Goal: Information Seeking & Learning: Learn about a topic

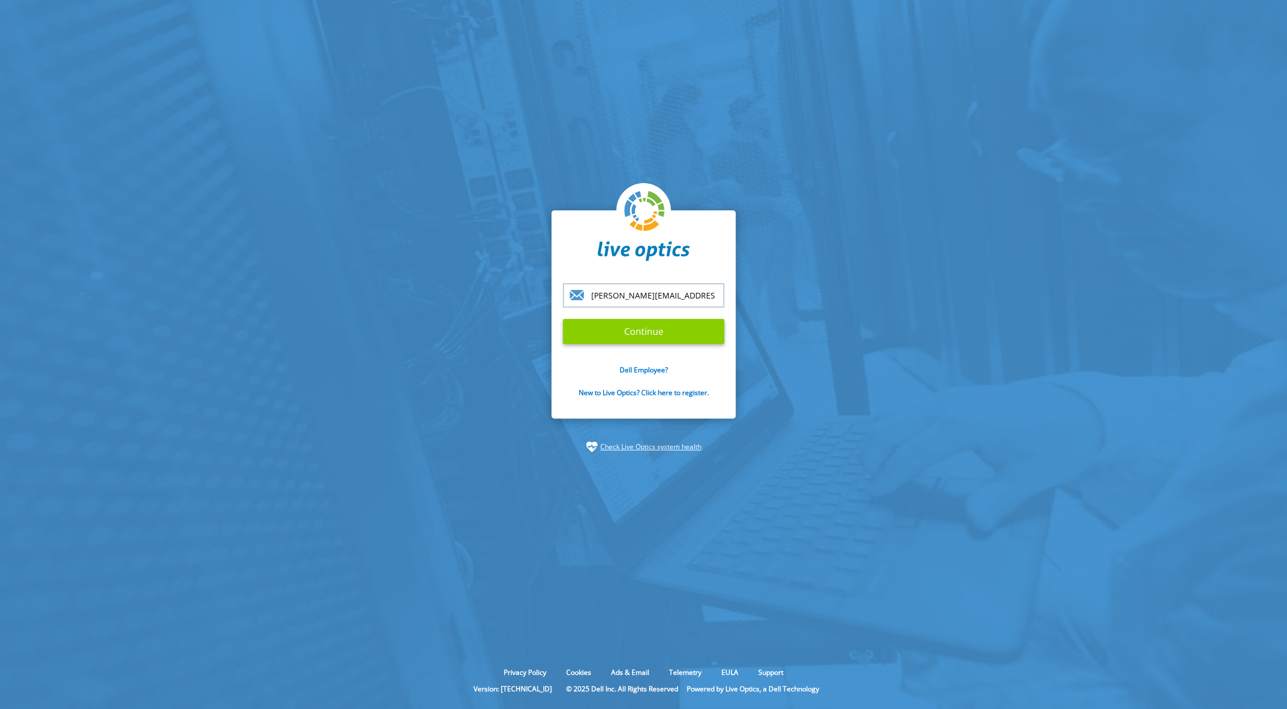
type input "[PERSON_NAME][EMAIL_ADDRESS][PERSON_NAME][DOMAIN_NAME]"
click at [626, 327] on input "Continue" at bounding box center [643, 331] width 161 height 25
click at [646, 329] on input "Continue" at bounding box center [643, 331] width 161 height 25
type input "[PERSON_NAME][EMAIL_ADDRESS][PERSON_NAME][DOMAIN_NAME]"
click at [683, 293] on input "[PERSON_NAME][EMAIL_ADDRESS][PERSON_NAME][DOMAIN_NAME]" at bounding box center [643, 295] width 161 height 24
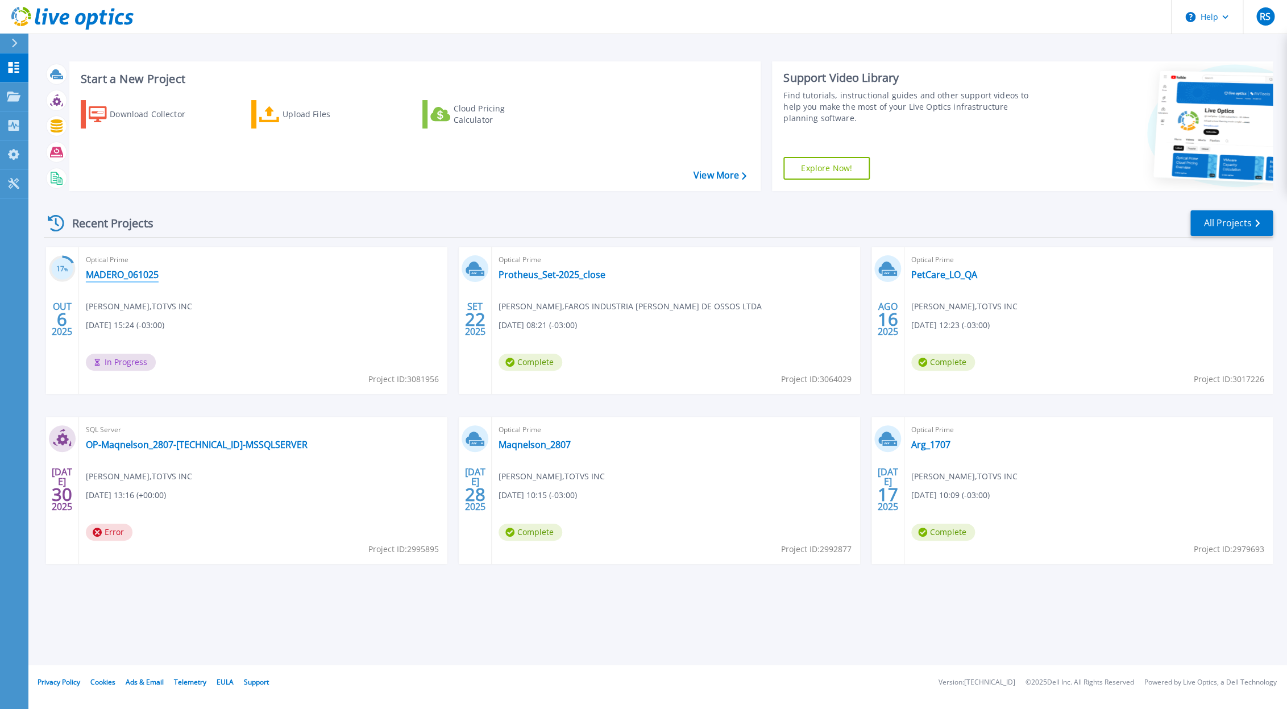
click at [136, 279] on link "MADERO_061025" at bounding box center [122, 274] width 73 height 11
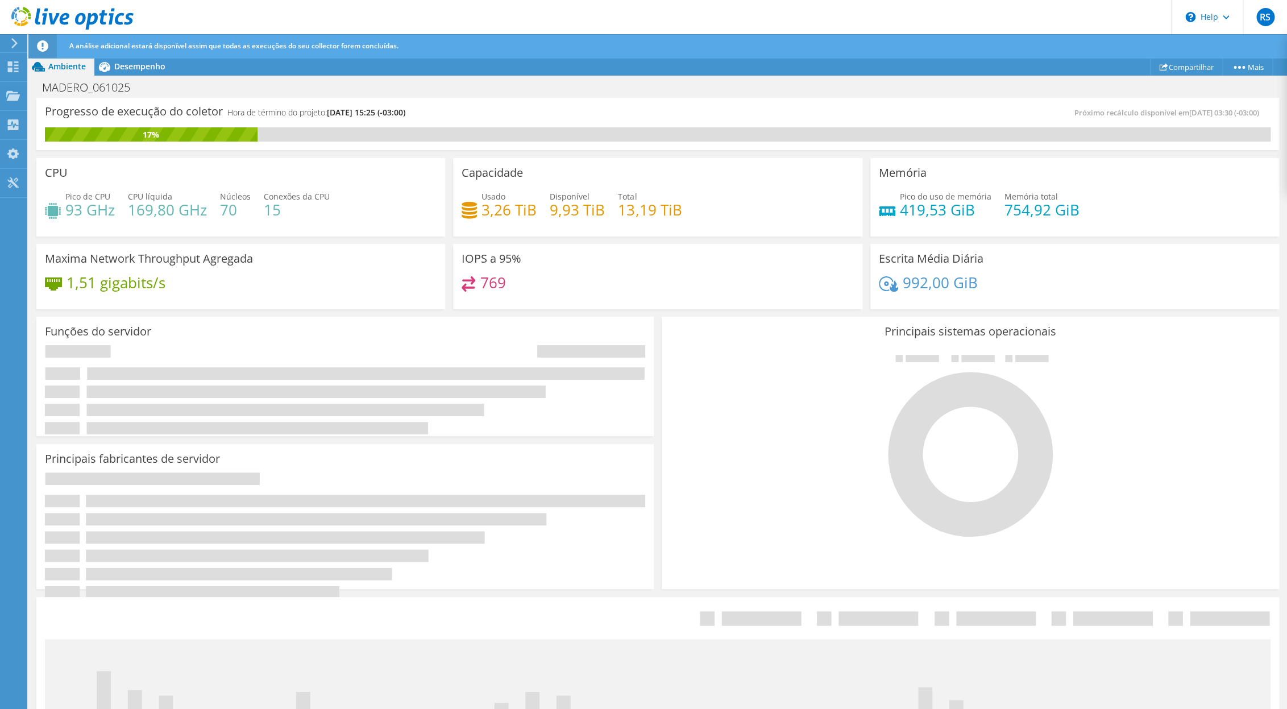
click at [144, 76] on div "MADERO_061025 Imprimir" at bounding box center [657, 87] width 1259 height 22
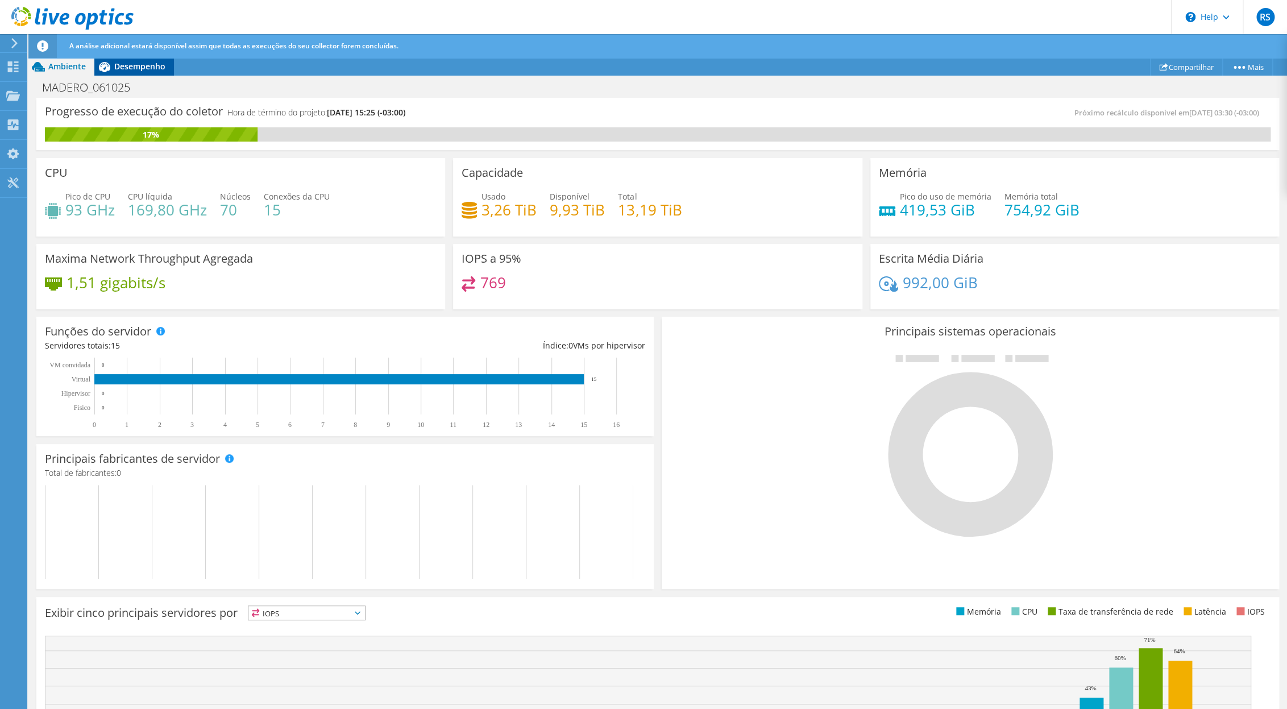
click at [150, 72] on span "Desempenho" at bounding box center [139, 66] width 51 height 11
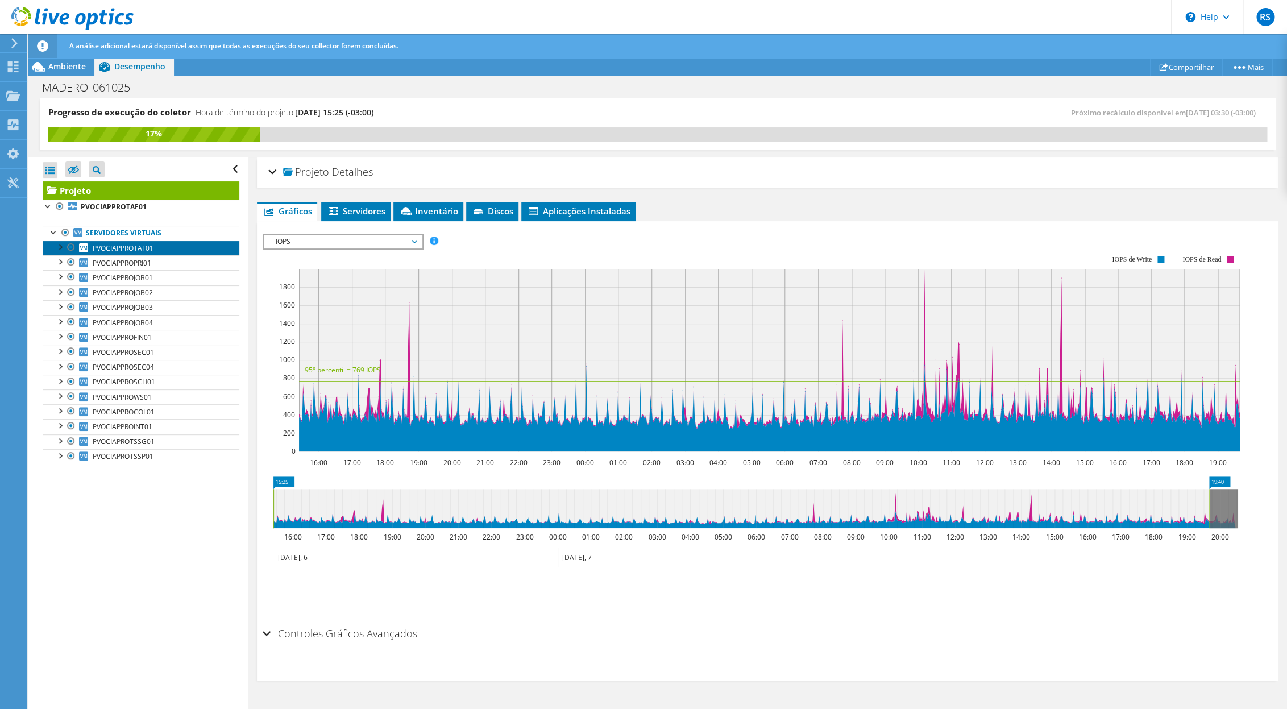
drag, startPoint x: 148, startPoint y: 251, endPoint x: 164, endPoint y: 249, distance: 15.4
click at [148, 251] on span "PVOCIAPPROTAF01" at bounding box center [123, 248] width 61 height 10
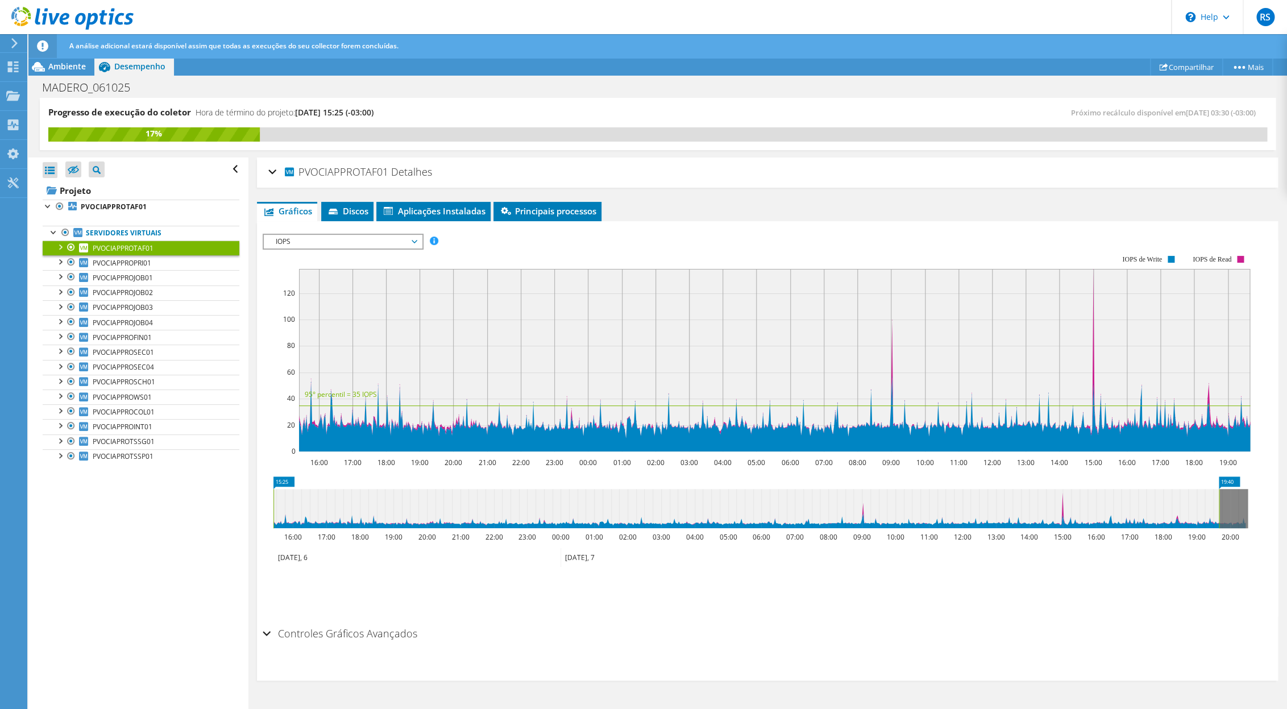
click at [333, 240] on span "IOPS" at bounding box center [343, 242] width 146 height 14
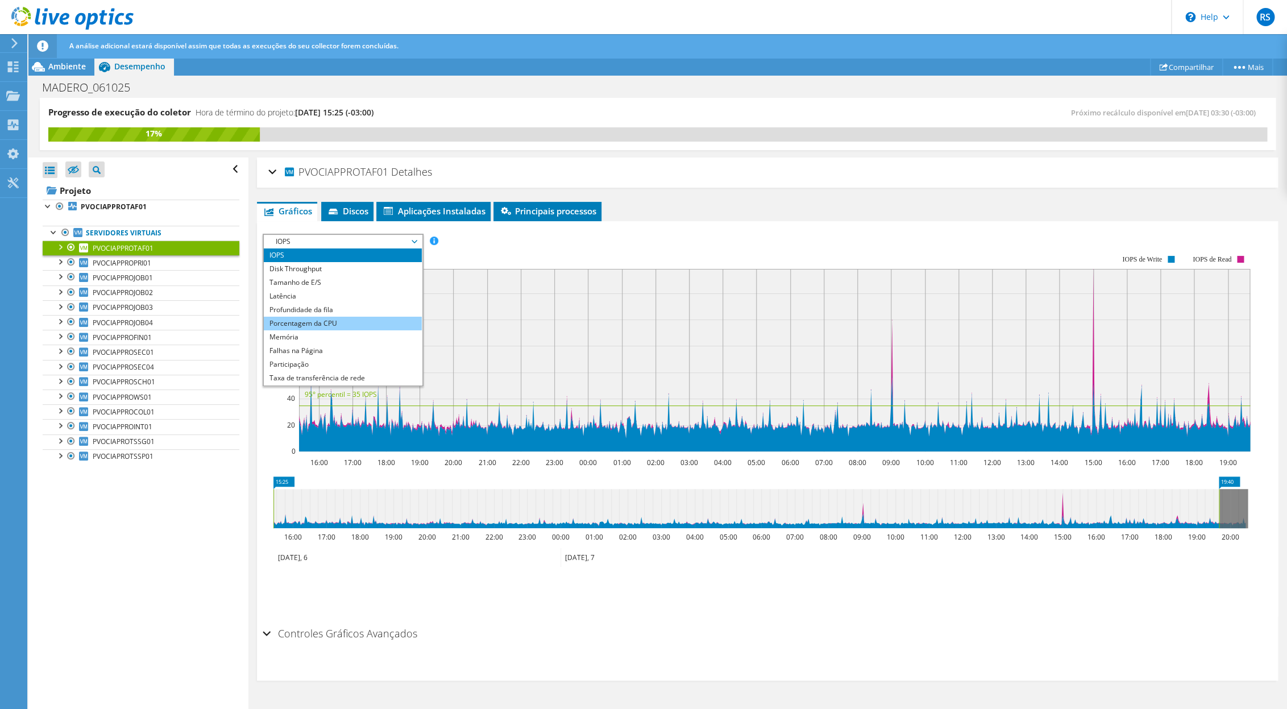
click at [312, 327] on li "Porcentagem da CPU" at bounding box center [343, 324] width 158 height 14
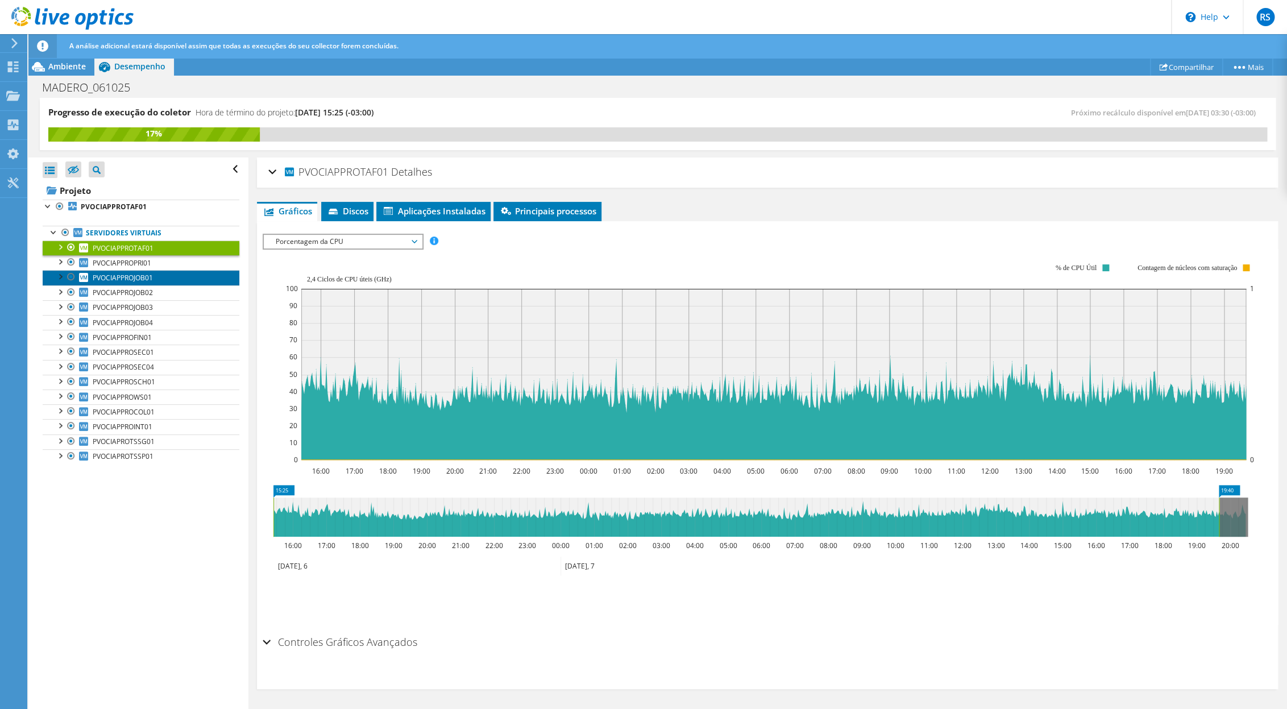
click at [134, 277] on span "PVOCIAPPROJOB01" at bounding box center [123, 278] width 60 height 10
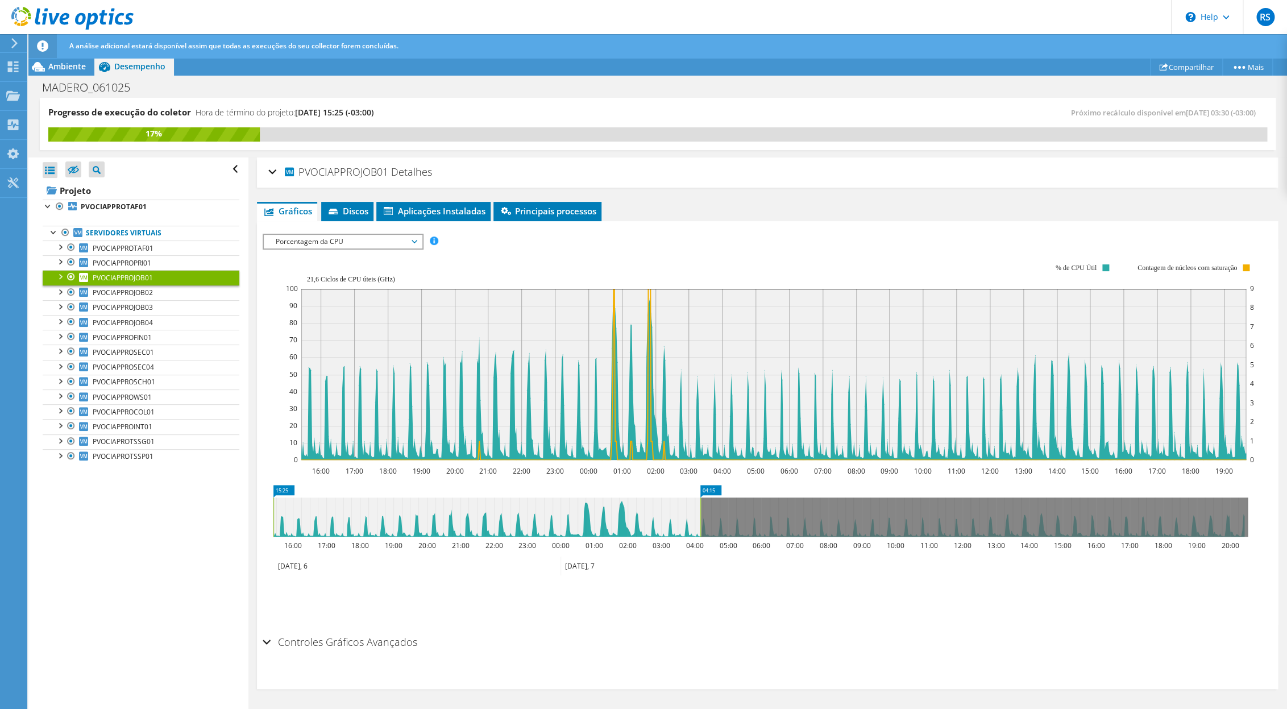
drag, startPoint x: 1219, startPoint y: 518, endPoint x: 697, endPoint y: 510, distance: 522.0
click at [698, 510] on rect at bounding box center [700, 517] width 5 height 39
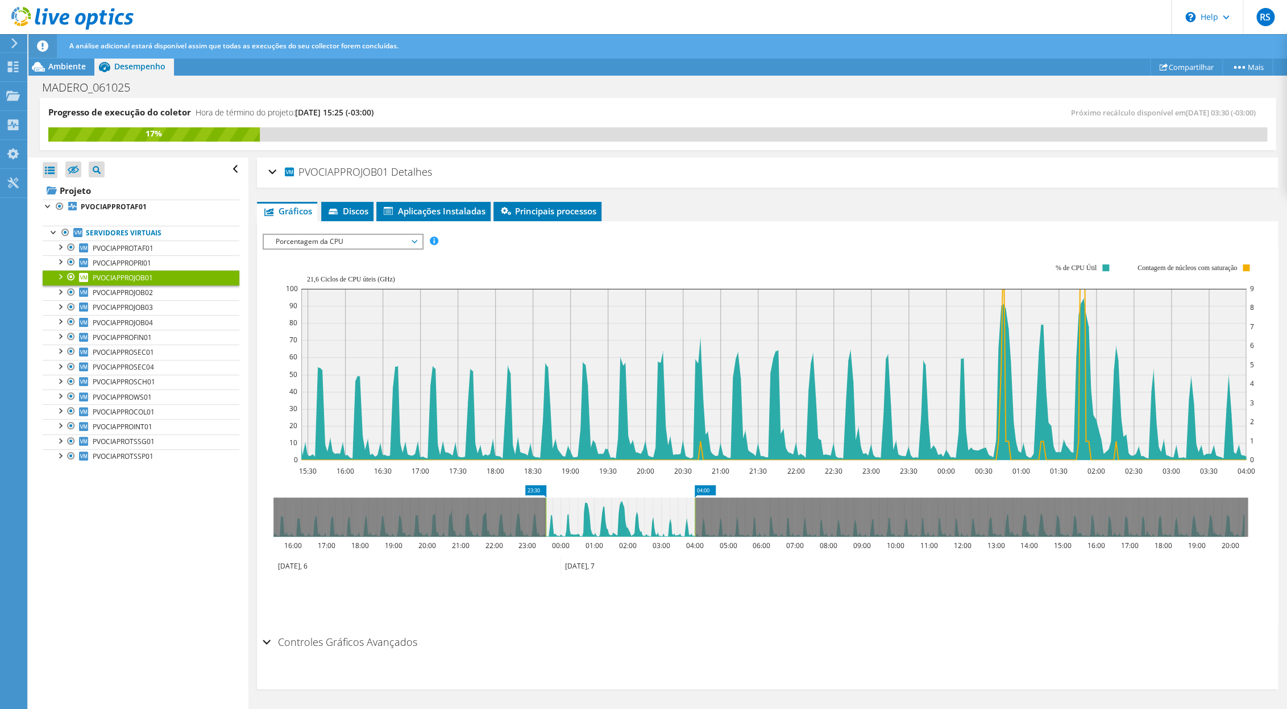
drag, startPoint x: 343, startPoint y: 518, endPoint x: 547, endPoint y: 520, distance: 204.1
click at [547, 520] on rect at bounding box center [546, 517] width 5 height 39
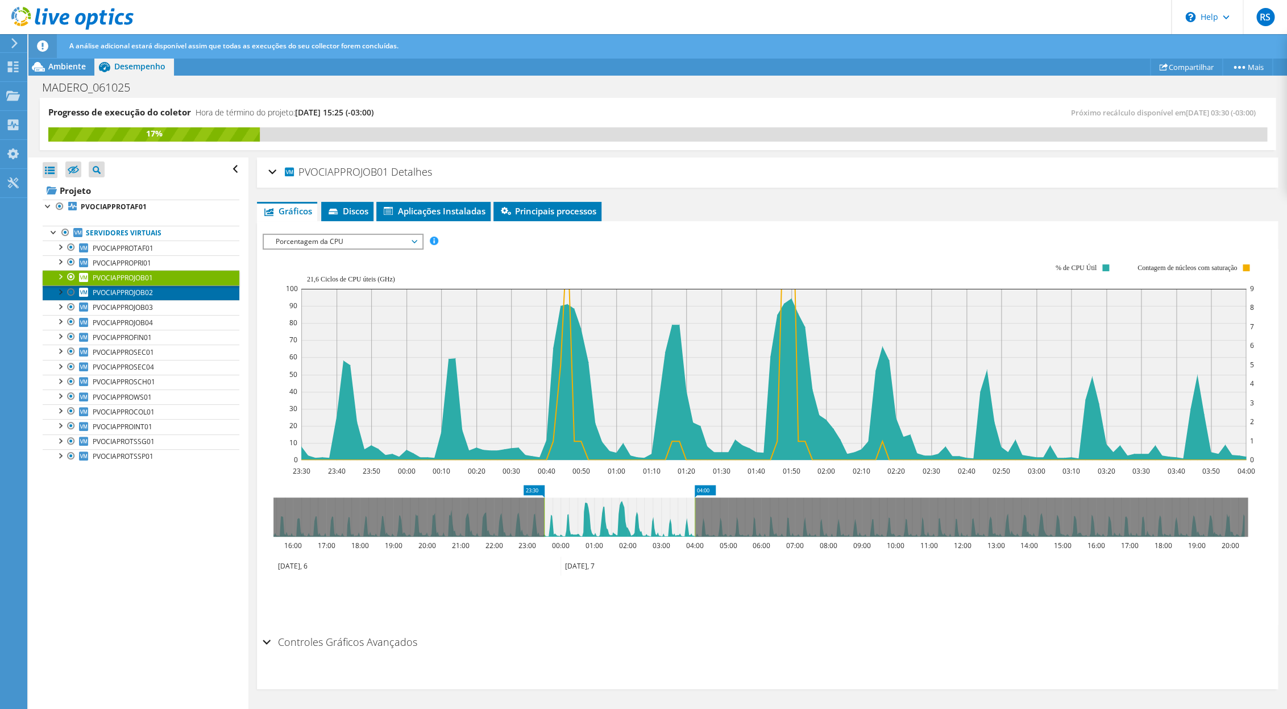
click at [135, 297] on span "PVOCIAPPROJOB02" at bounding box center [123, 293] width 60 height 10
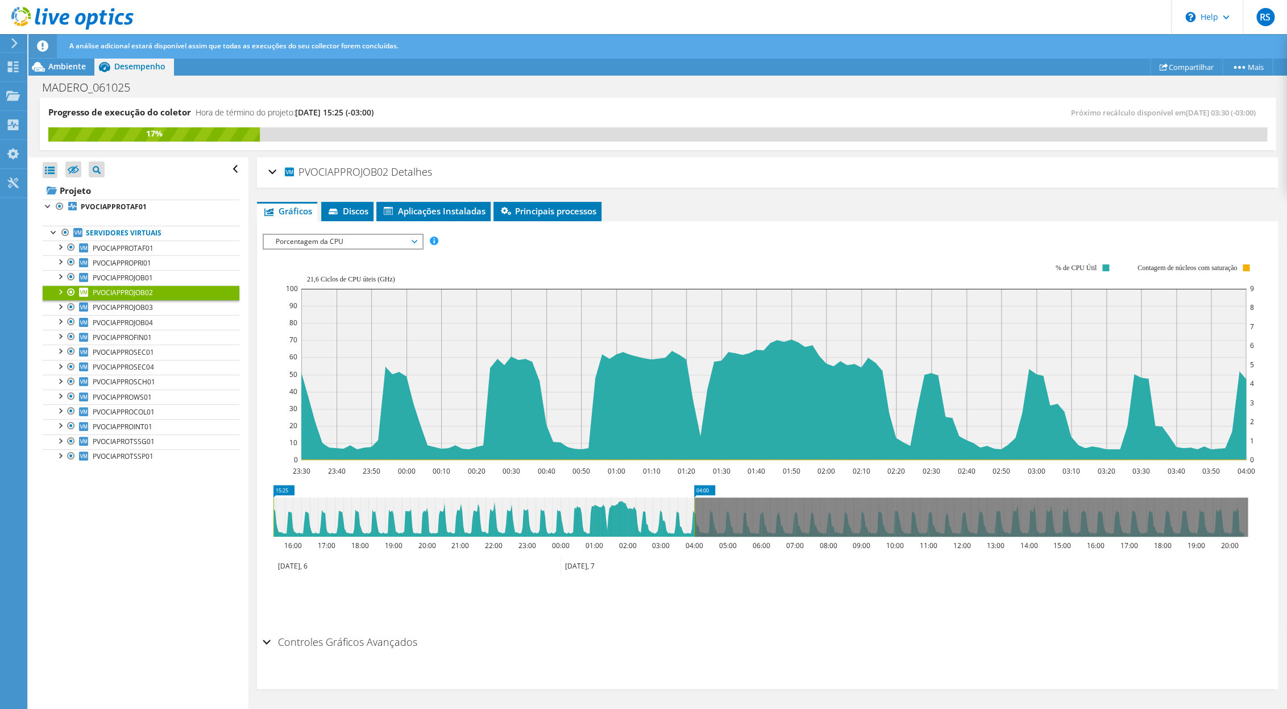
drag, startPoint x: 542, startPoint y: 515, endPoint x: 218, endPoint y: 498, distance: 324.6
click at [218, 498] on div "Progresso de execução do coletor Hora de término do projeto: [DATE] 15:25 (-03:…" at bounding box center [657, 404] width 1259 height 612
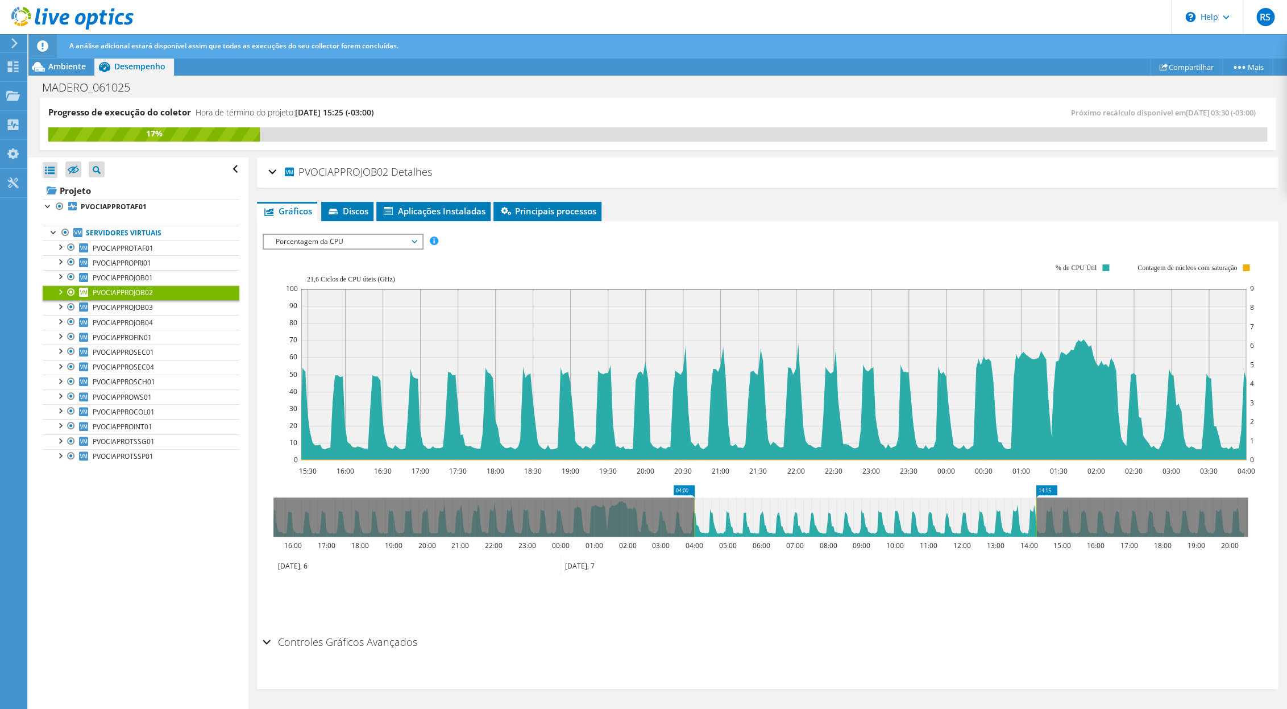
drag, startPoint x: 697, startPoint y: 513, endPoint x: 1035, endPoint y: 513, distance: 337.8
click at [1035, 513] on g at bounding box center [761, 517] width 975 height 39
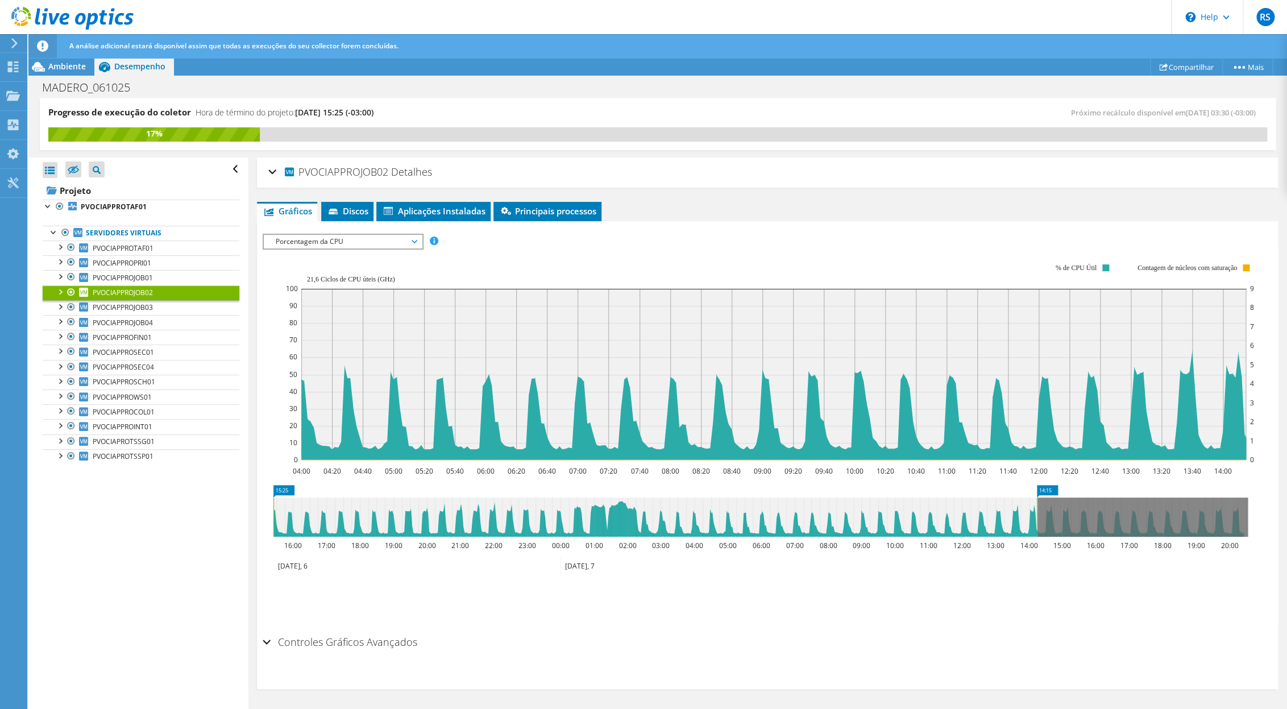
drag, startPoint x: 694, startPoint y: 509, endPoint x: 200, endPoint y: 509, distance: 494.7
click at [200, 509] on div "Progresso de execução do coletor Hora de término do projeto: [DATE] 15:25 (-03:…" at bounding box center [657, 404] width 1259 height 612
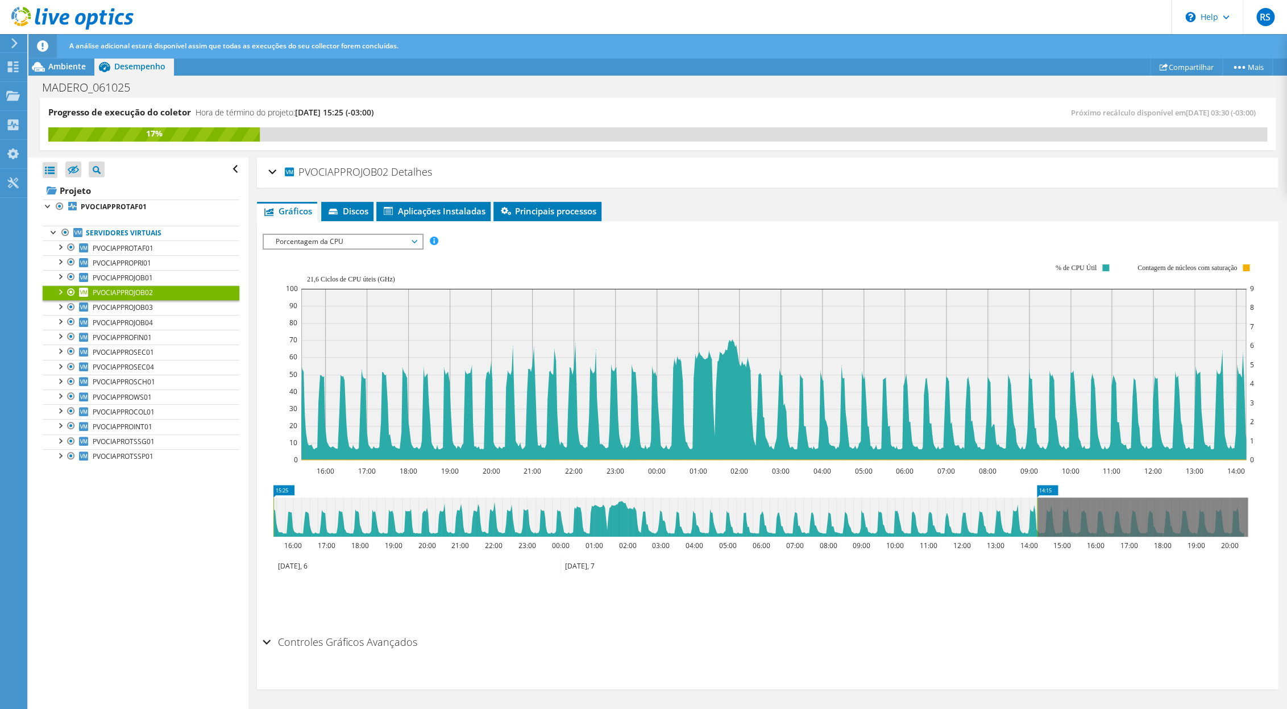
click at [1042, 512] on icon at bounding box center [761, 517] width 975 height 39
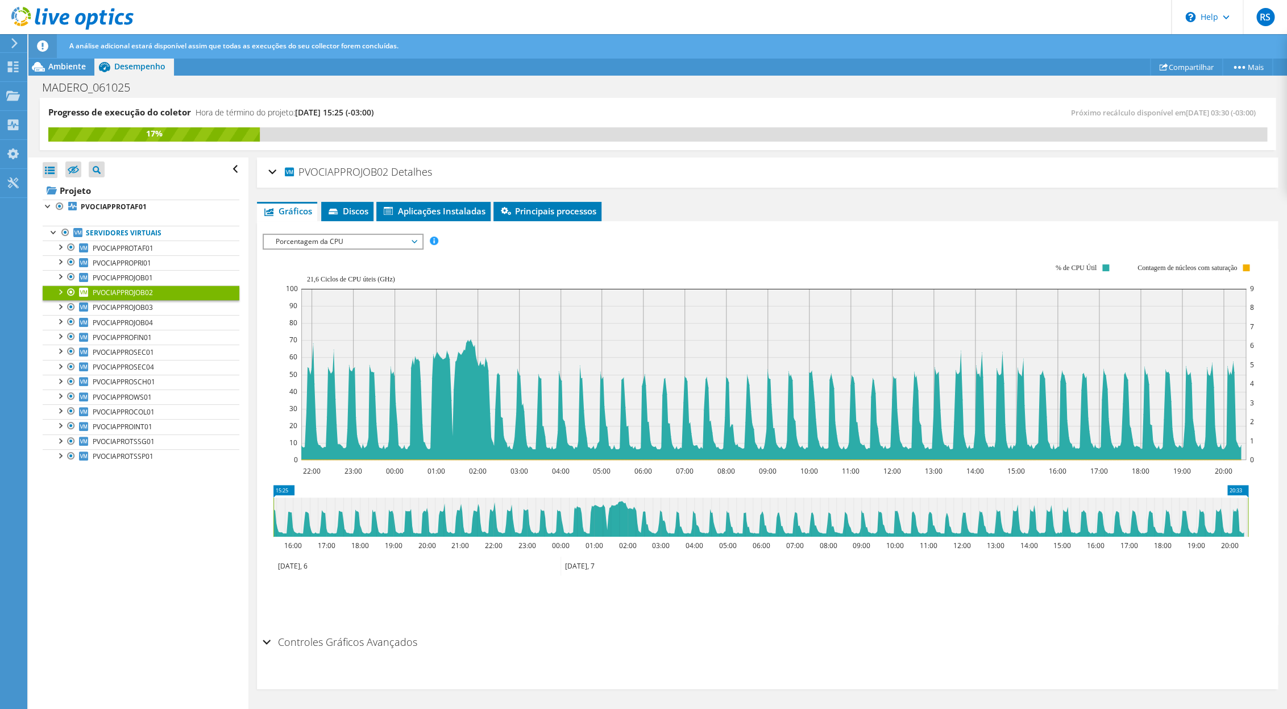
drag, startPoint x: 418, startPoint y: 517, endPoint x: 165, endPoint y: 530, distance: 253.4
click at [168, 531] on div "Progresso de execução do coletor Hora de término do projeto: [DATE] 15:25 (-03:…" at bounding box center [657, 404] width 1259 height 612
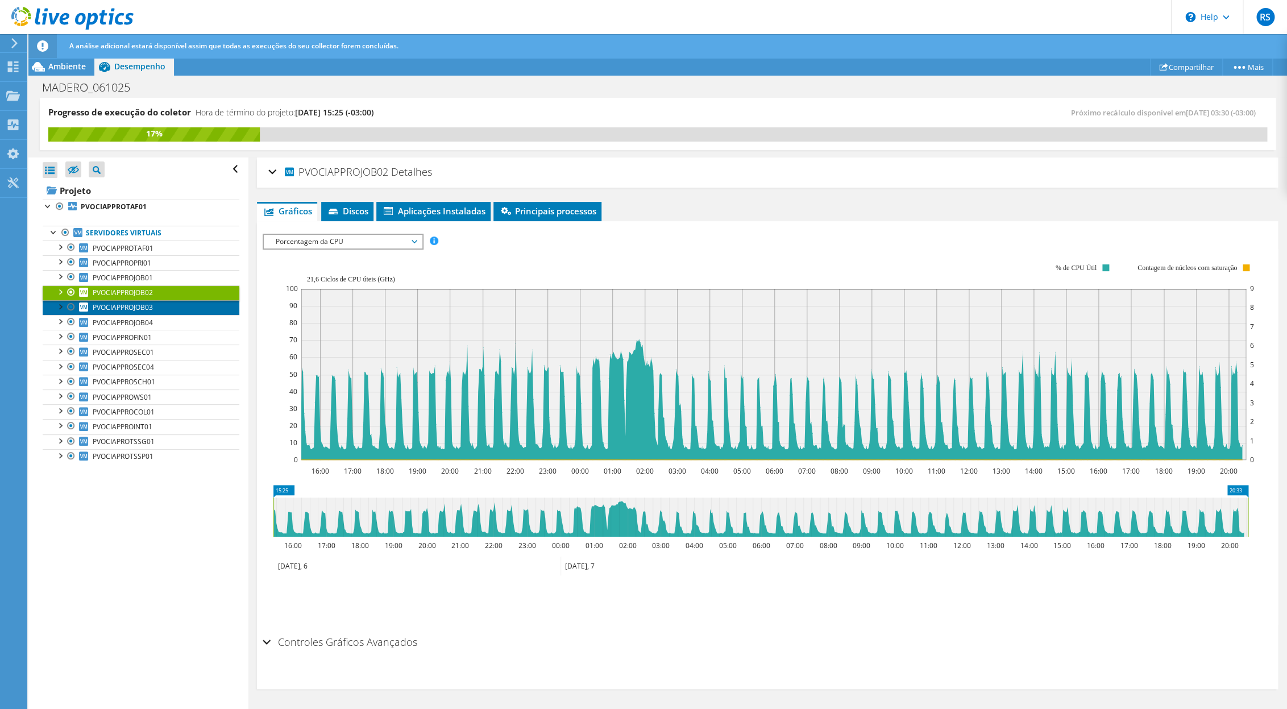
click at [151, 312] on span "PVOCIAPPROJOB03" at bounding box center [123, 307] width 60 height 10
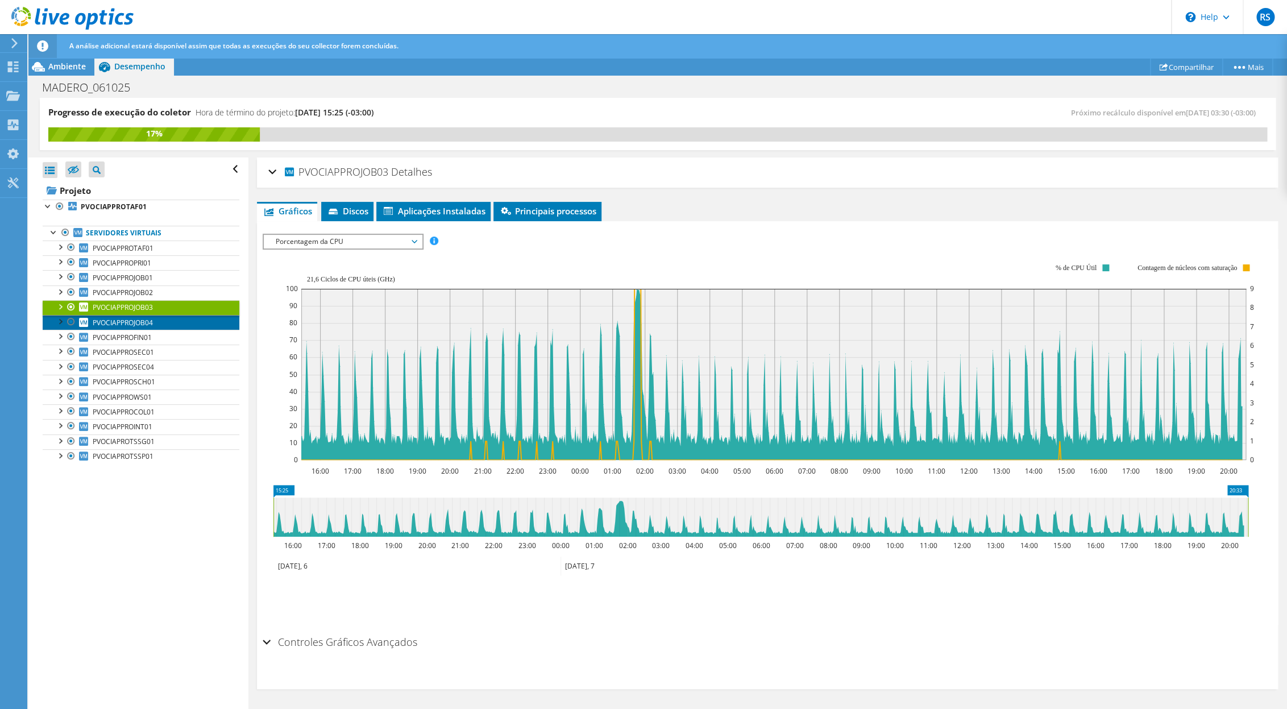
click at [136, 328] on span "PVOCIAPPROJOB04" at bounding box center [123, 323] width 60 height 10
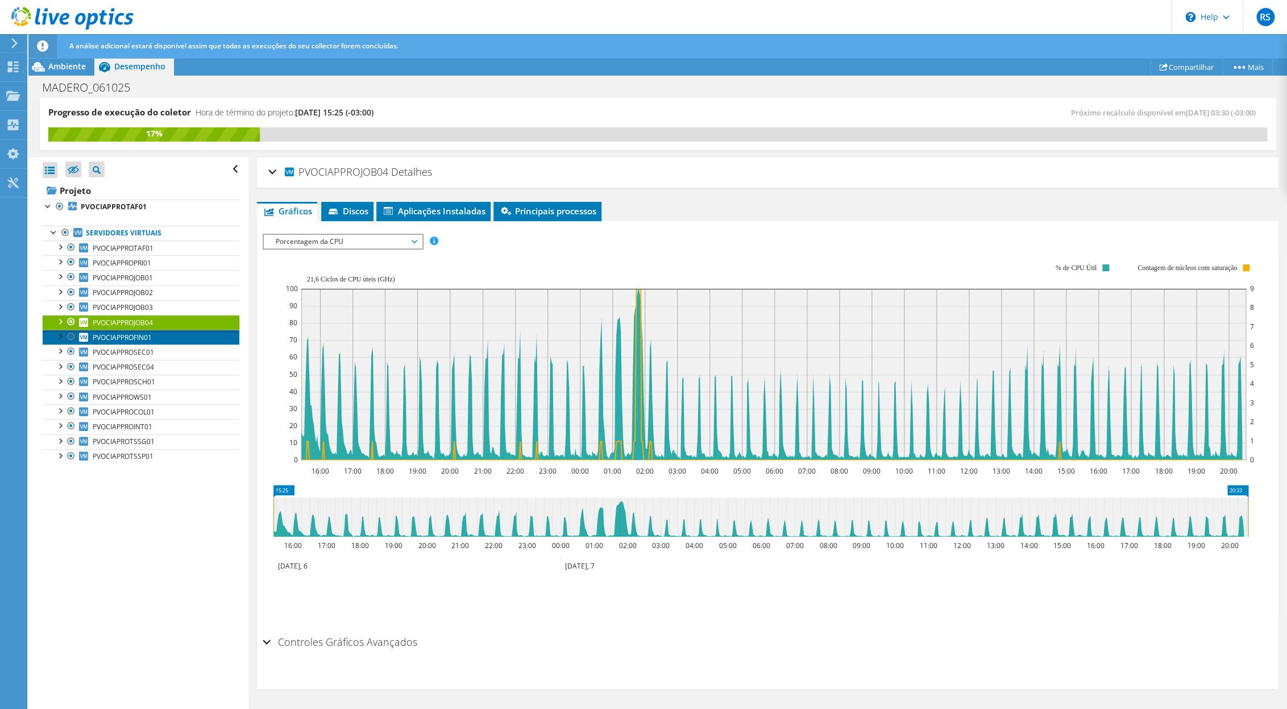
click at [105, 339] on span "PVOCIAPPROFIN01" at bounding box center [122, 338] width 59 height 10
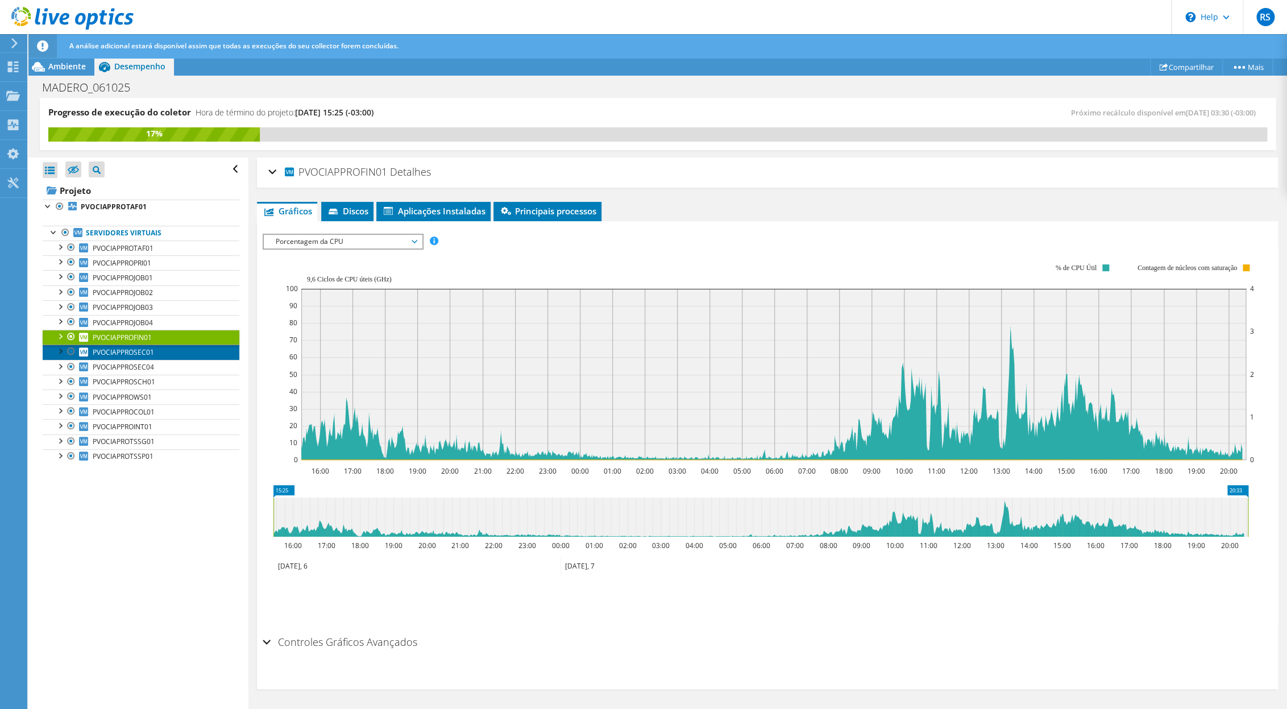
click at [126, 355] on span "PVOCIAPPROSEC01" at bounding box center [123, 352] width 61 height 10
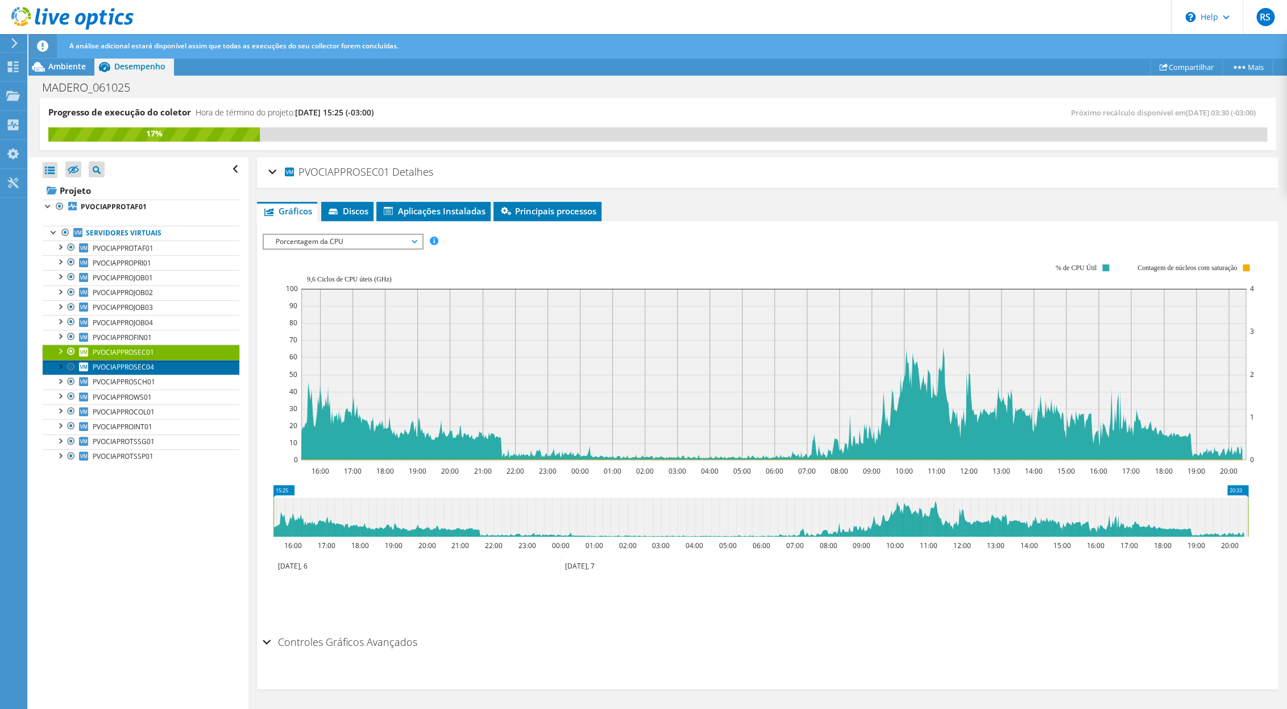
click at [110, 368] on span "PVOCIAPPROSEC04" at bounding box center [123, 367] width 61 height 10
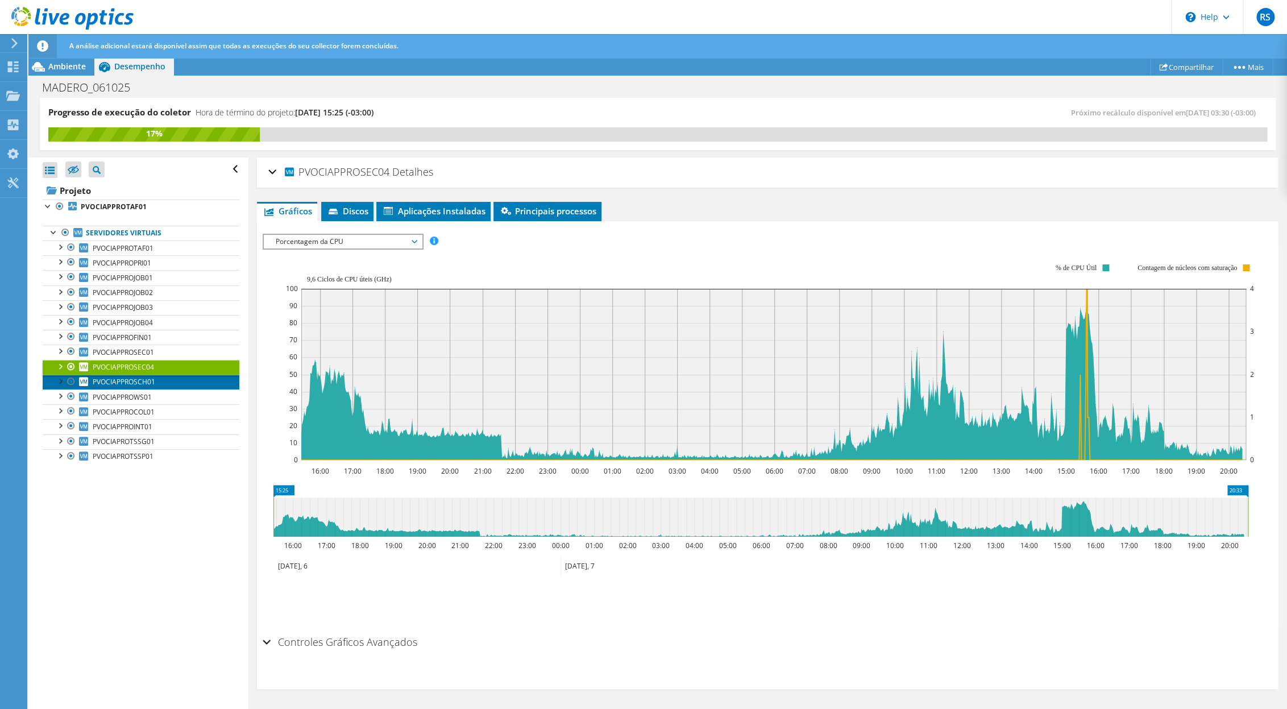
click at [109, 387] on span "PVOCIAPPROSCH01" at bounding box center [124, 382] width 63 height 10
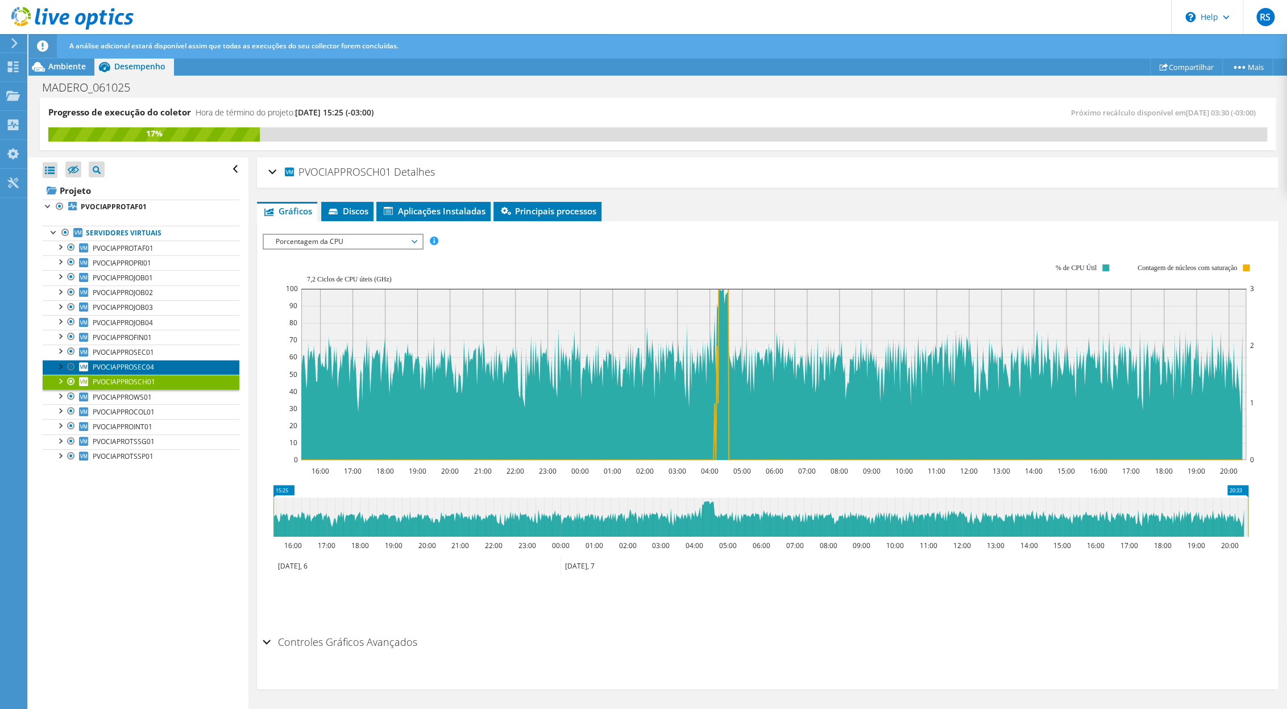
click at [121, 371] on span "PVOCIAPPROSEC04" at bounding box center [123, 367] width 61 height 10
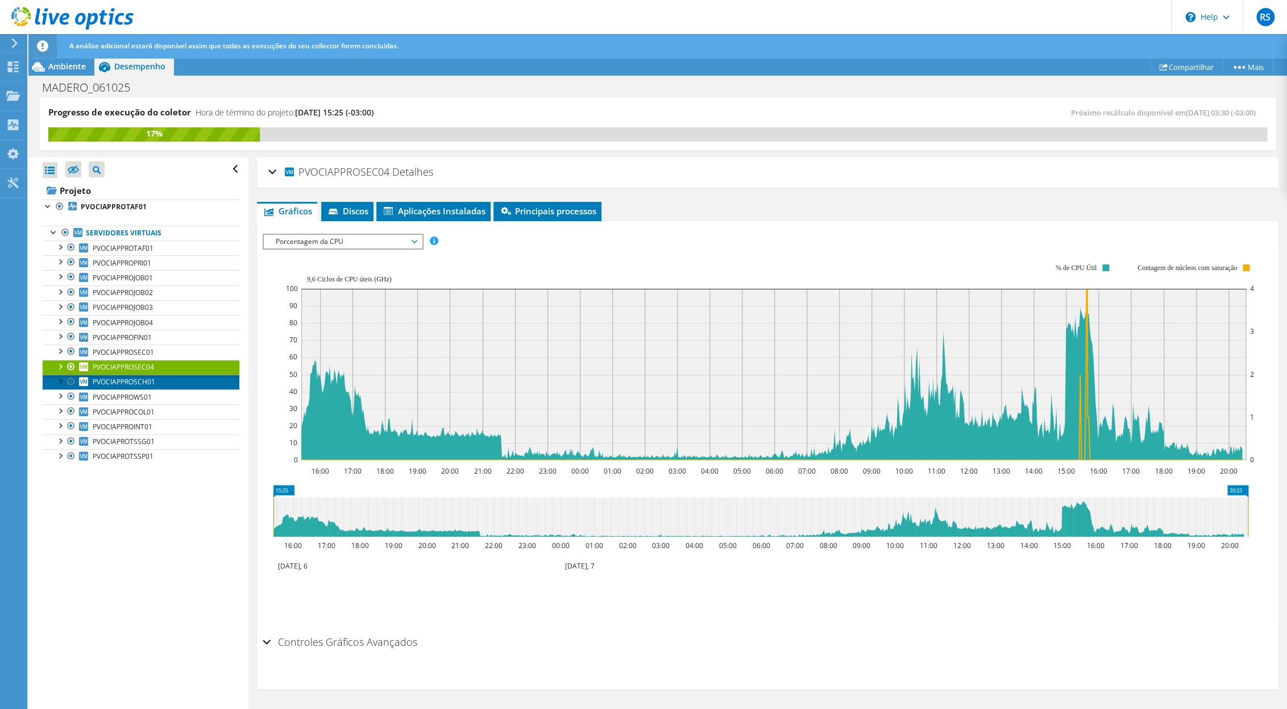
click at [143, 384] on span "PVOCIAPPROSCH01" at bounding box center [124, 382] width 63 height 10
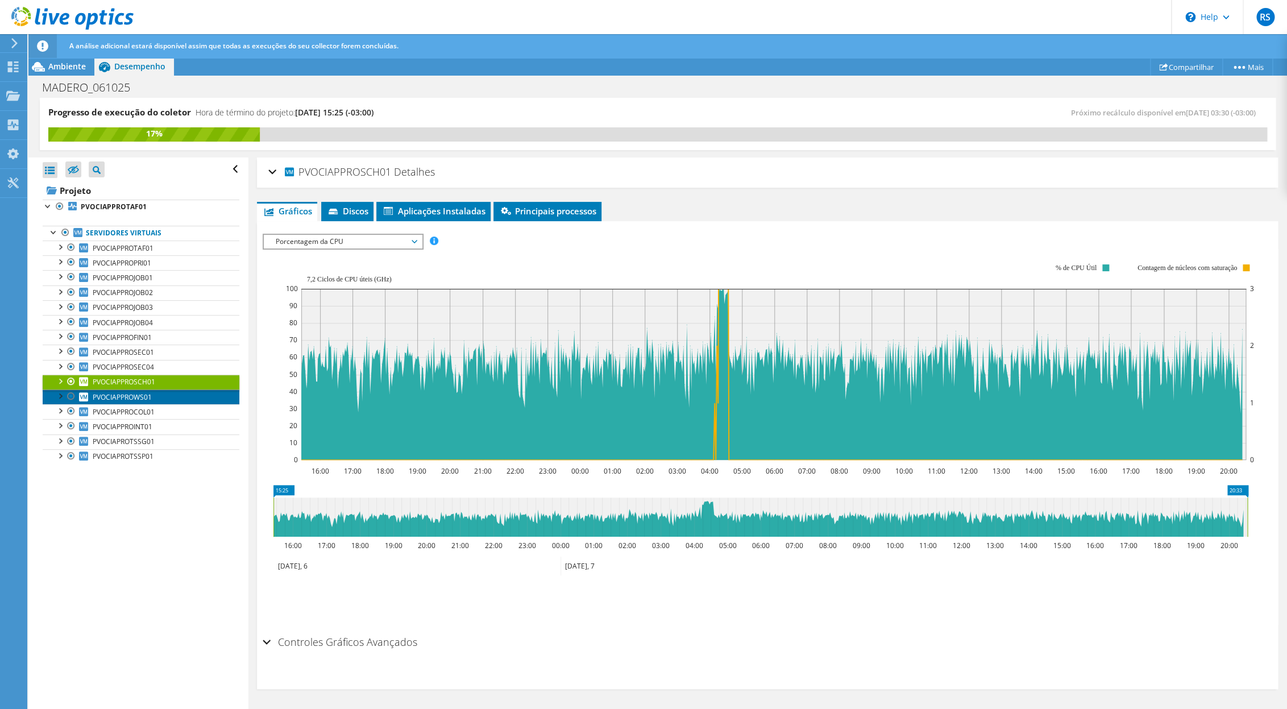
click at [141, 399] on span "PVOCIAPPROWS01" at bounding box center [122, 397] width 59 height 10
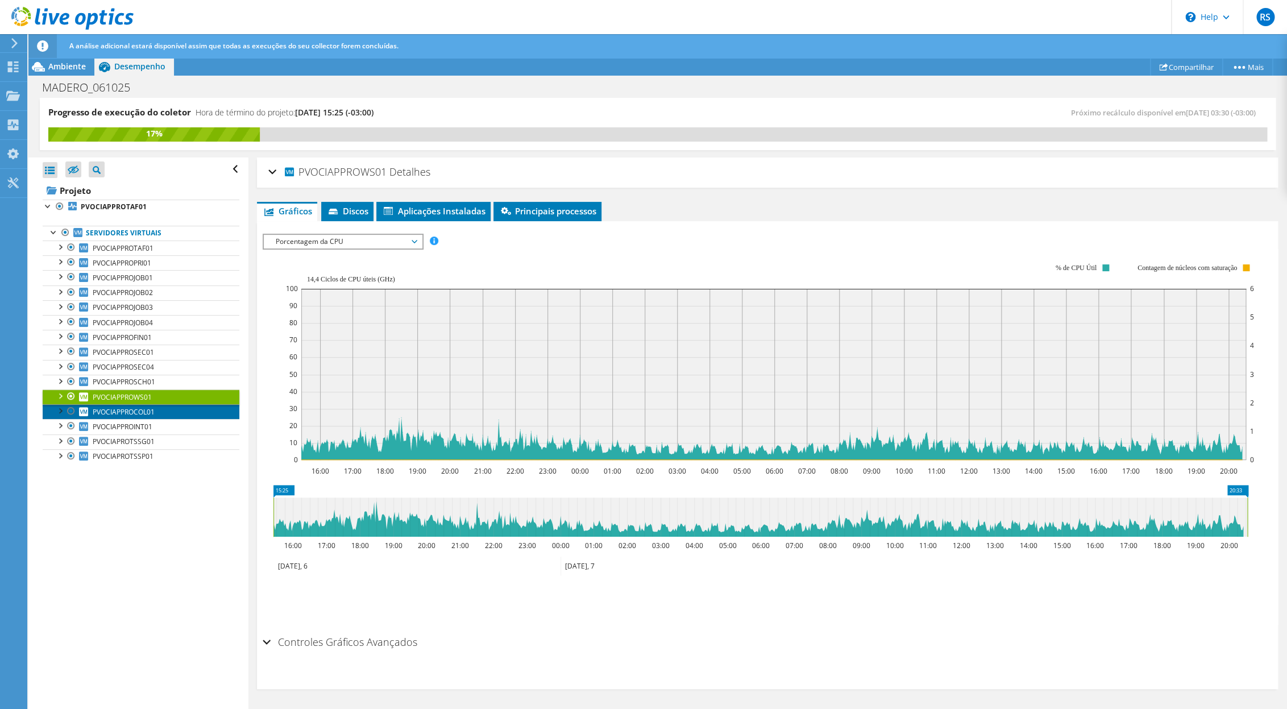
click at [126, 416] on span "PVOCIAPPROCOL01" at bounding box center [124, 412] width 62 height 10
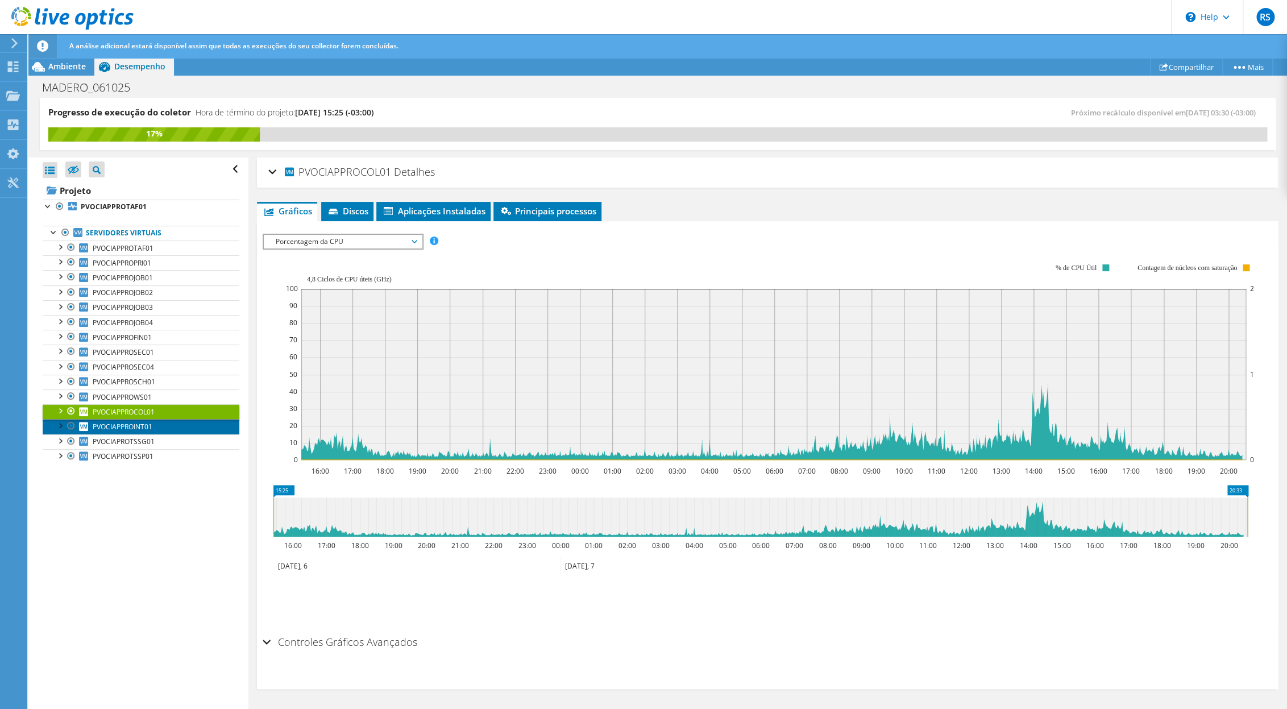
click at [114, 428] on span "PVOCIAPPROINT01" at bounding box center [123, 427] width 60 height 10
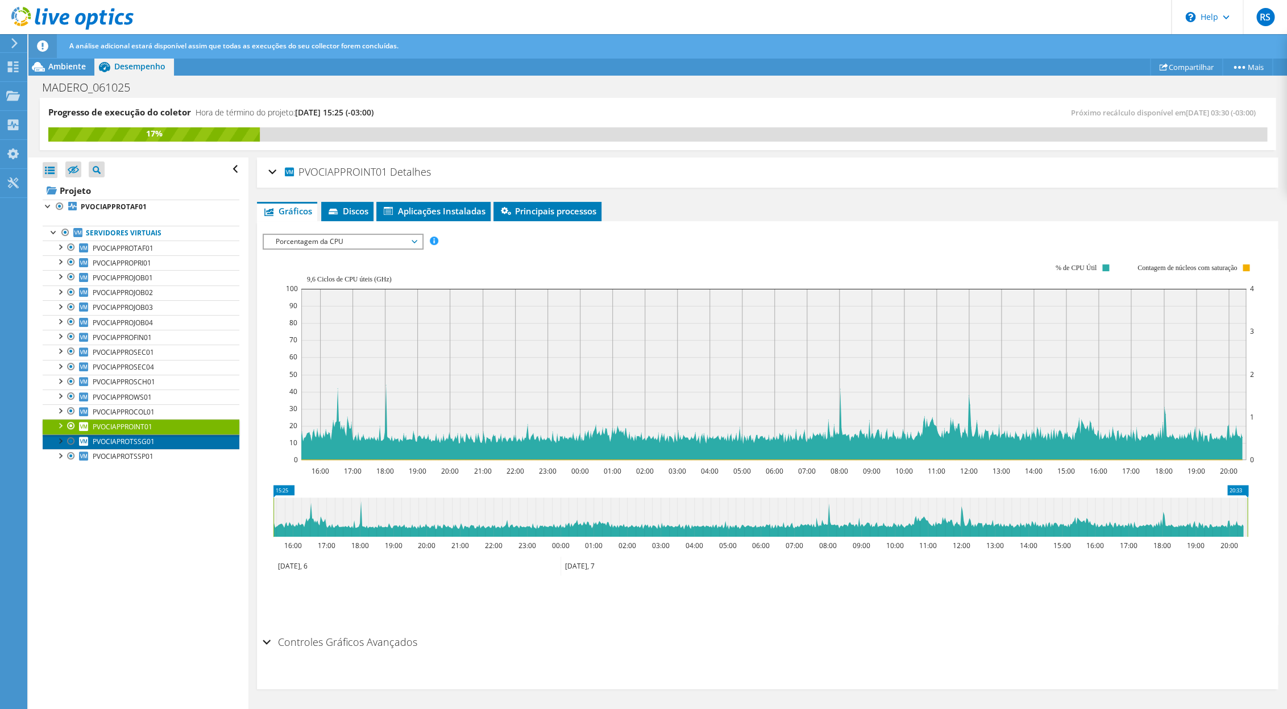
click at [107, 442] on link "PVOCIAPROTSSG01" at bounding box center [141, 441] width 197 height 15
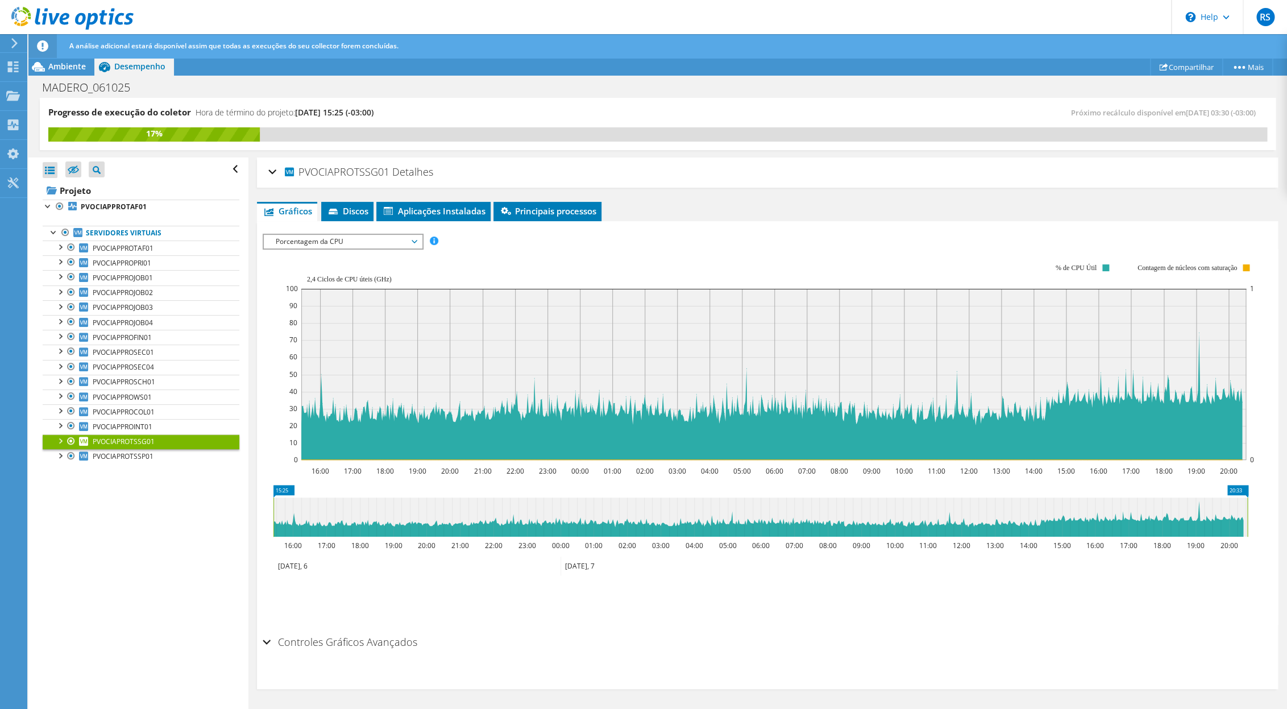
click at [102, 446] on span "PVOCIAPROTSSG01" at bounding box center [124, 442] width 62 height 10
click at [98, 461] on span "PVOCIAPROTSSP01" at bounding box center [123, 456] width 61 height 10
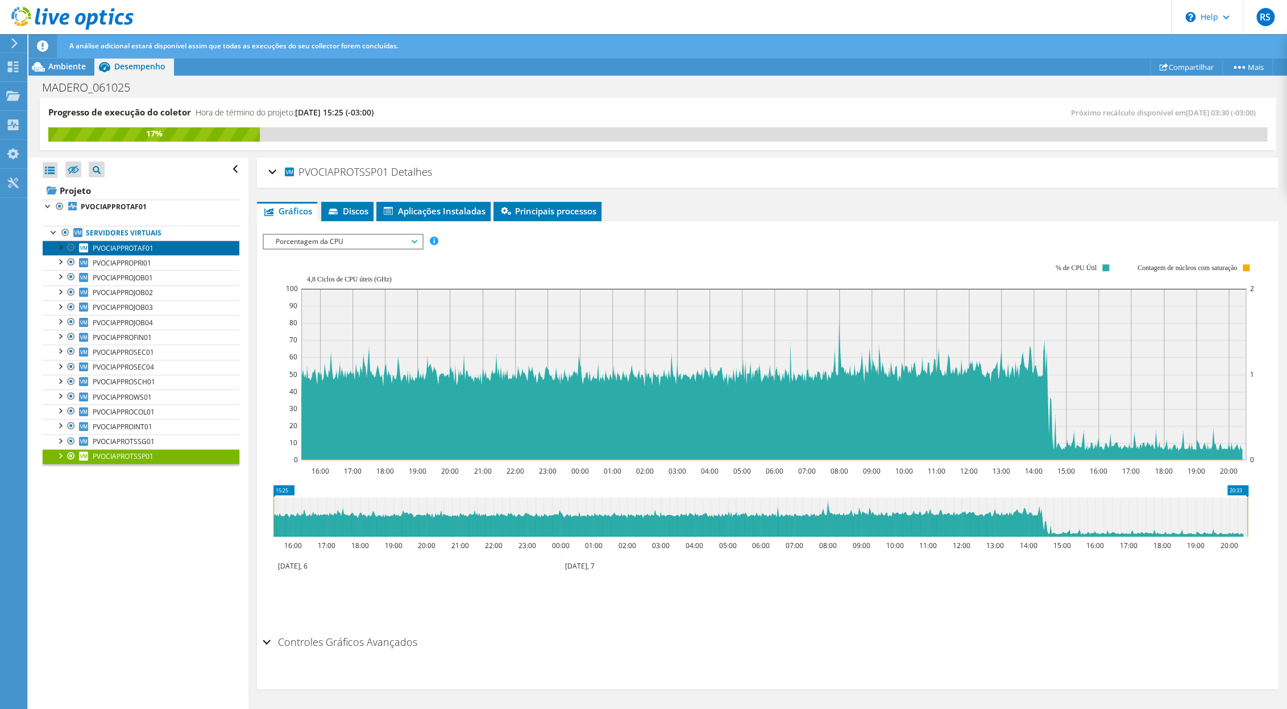
click at [134, 247] on span "PVOCIAPPROTAF01" at bounding box center [123, 248] width 61 height 10
